Goal: Task Accomplishment & Management: Use online tool/utility

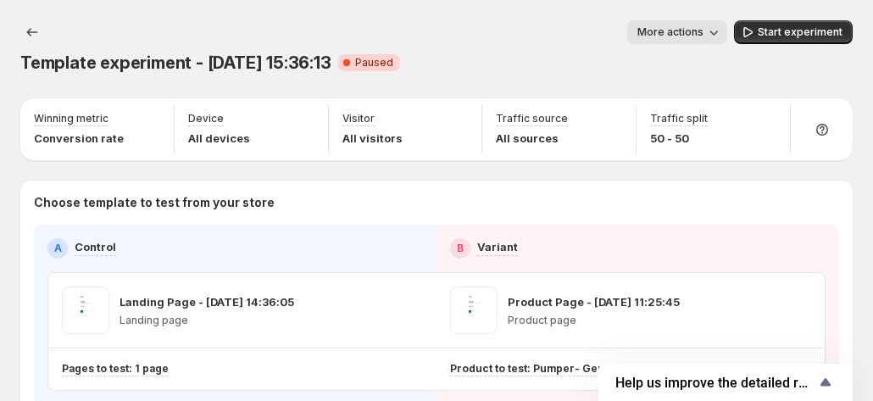
click at [688, 28] on span "More actions" at bounding box center [671, 32] width 66 height 14
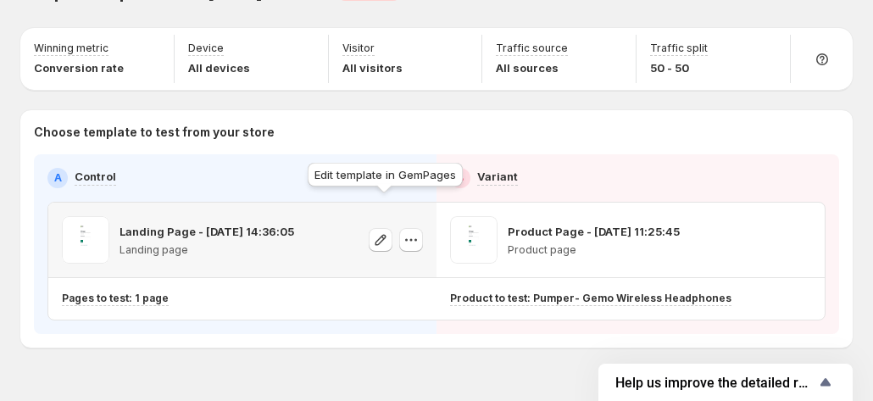
scroll to position [71, 0]
click at [407, 231] on icon "button" at bounding box center [411, 239] width 17 height 17
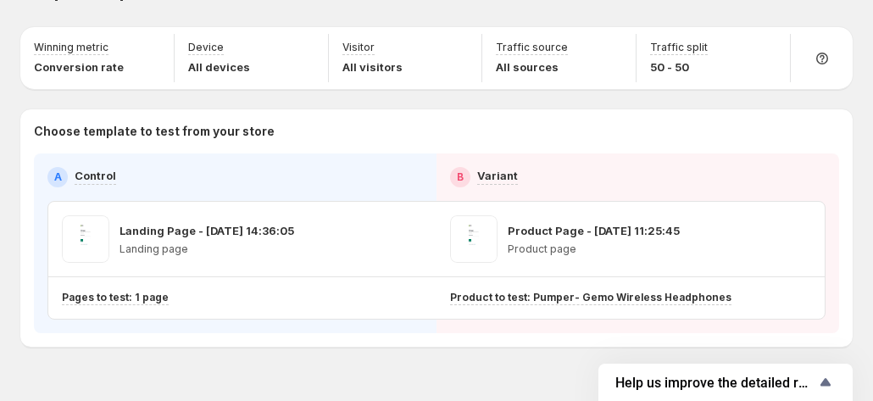
scroll to position [0, 0]
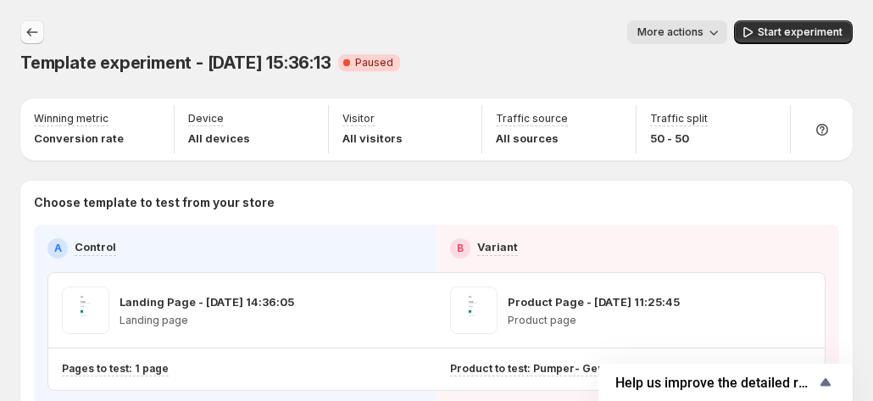
click at [36, 20] on button "Experiments" at bounding box center [32, 32] width 24 height 24
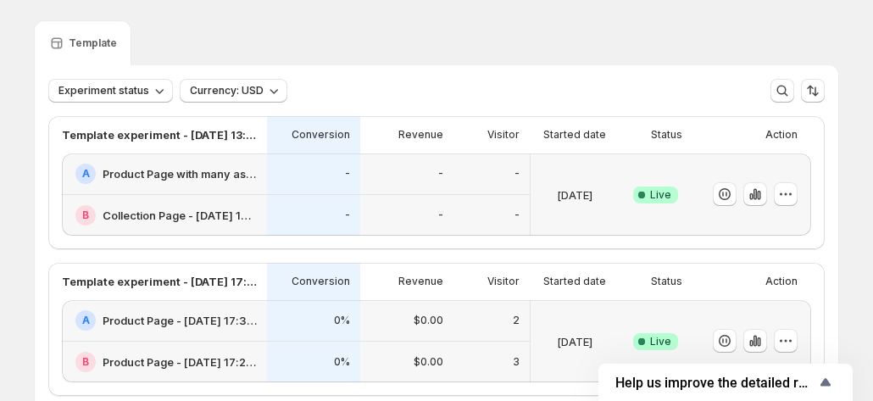
scroll to position [45, 0]
click at [792, 189] on icon "button" at bounding box center [785, 193] width 17 height 17
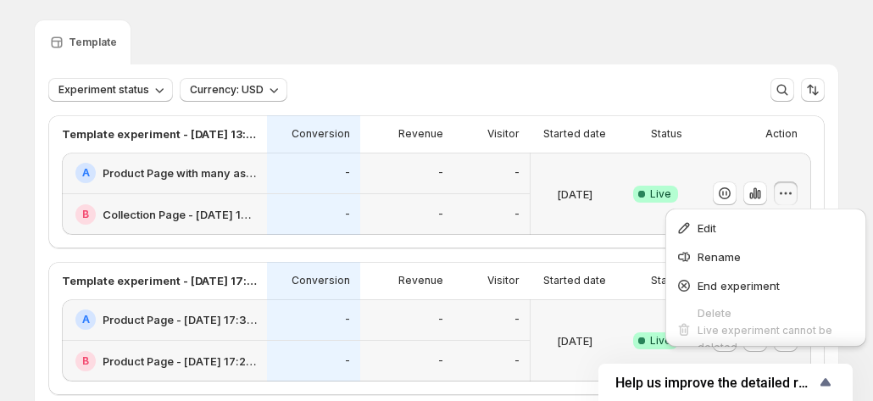
click at [822, 134] on div "Template experiment - [DATE] 13:08:53 Conversion Revenue Visitor Started date S…" at bounding box center [436, 181] width 777 height 133
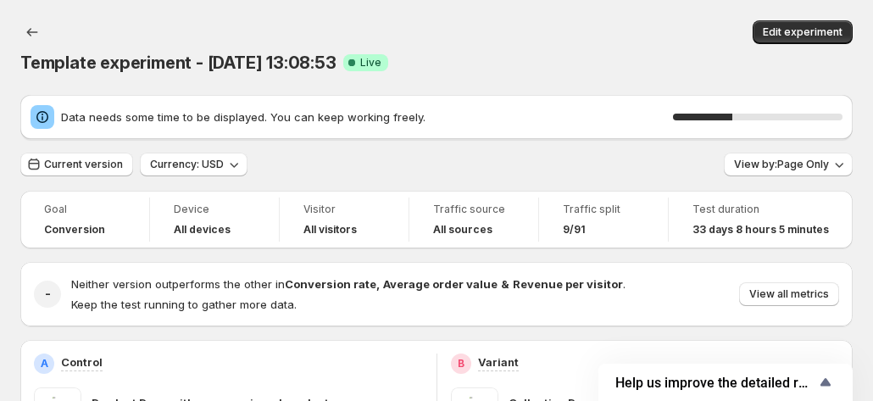
click at [514, 95] on div "Data needs some time to be displayed. You can keep working freely. 35 %" at bounding box center [436, 117] width 833 height 44
click at [780, 28] on span "Edit experiment" at bounding box center [803, 32] width 80 height 14
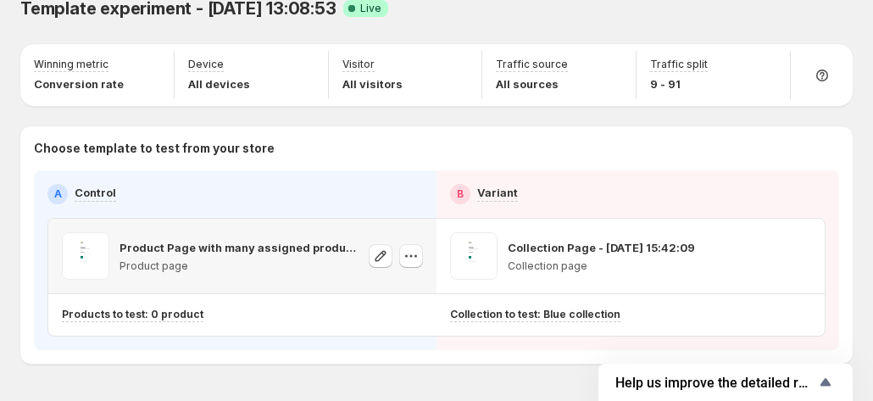
scroll to position [76, 0]
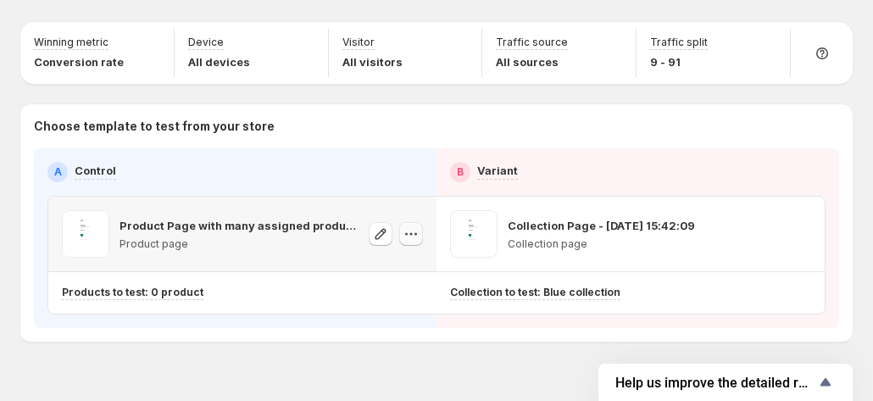
click at [409, 226] on icon "button" at bounding box center [411, 234] width 17 height 17
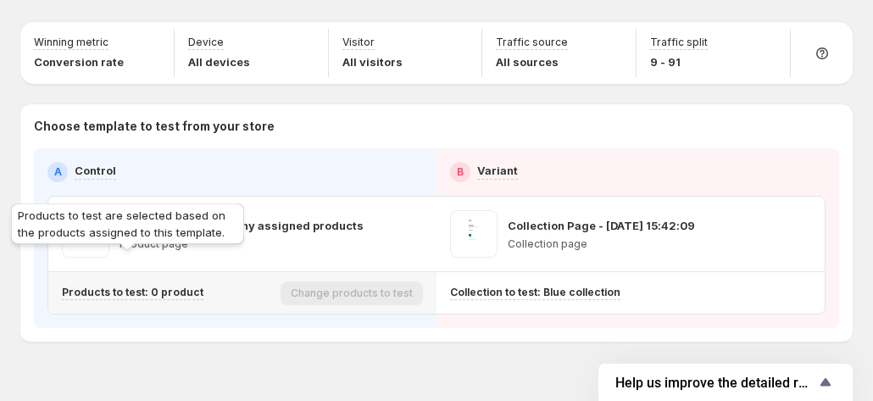
click at [178, 286] on p "Products to test: 0 product" at bounding box center [133, 293] width 142 height 14
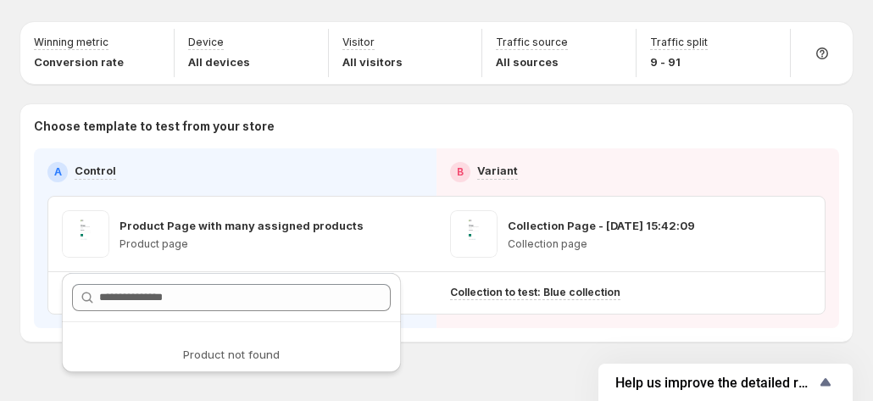
click at [499, 353] on div "Template experiment - [DATE] 13:08:53. This page is ready Template experiment -…" at bounding box center [436, 179] width 873 height 510
